Goal: Navigation & Orientation: Find specific page/section

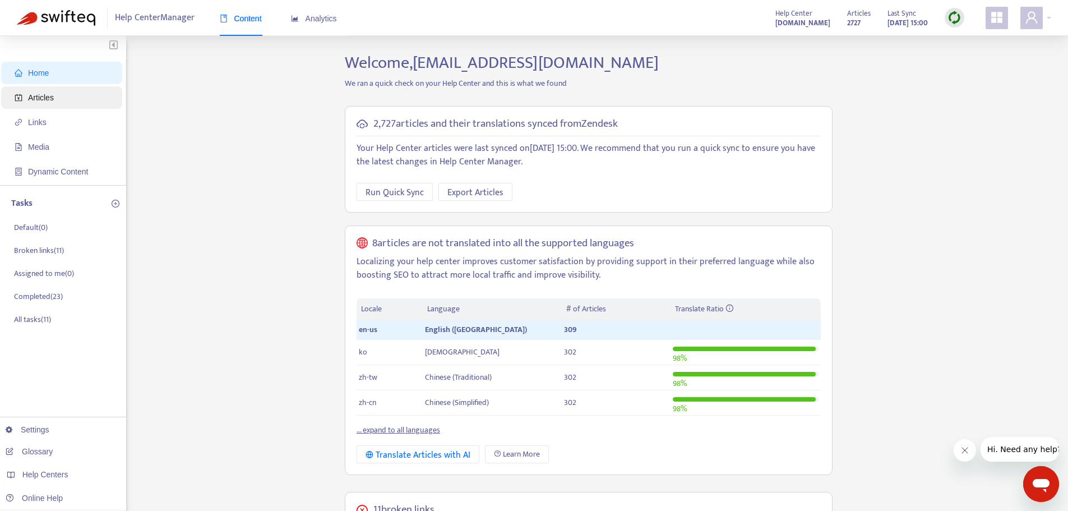
click at [47, 95] on span "Articles" at bounding box center [41, 97] width 26 height 9
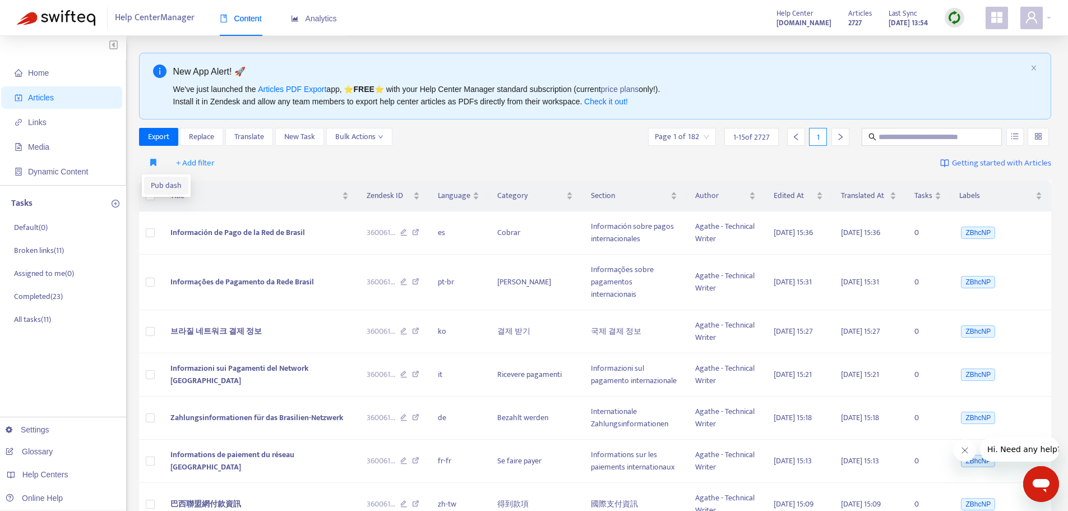
click at [155, 184] on span "Pub dash" at bounding box center [166, 185] width 31 height 12
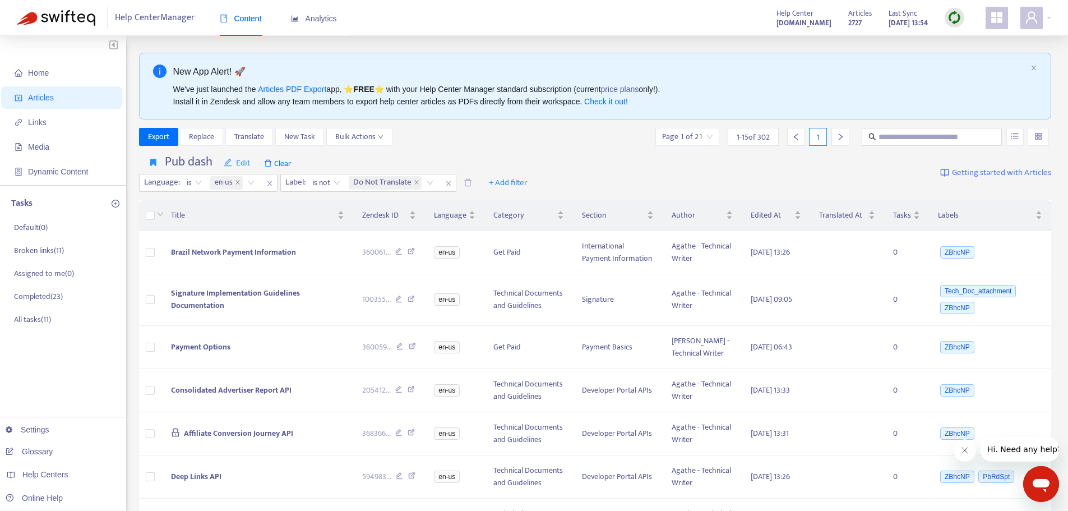
drag, startPoint x: 0, startPoint y: 104, endPoint x: 10, endPoint y: 113, distance: 13.1
click at [15, 105] on ul "Home Articles Links Media Dynamic Content" at bounding box center [63, 122] width 126 height 126
